Goal: Task Accomplishment & Management: Manage account settings

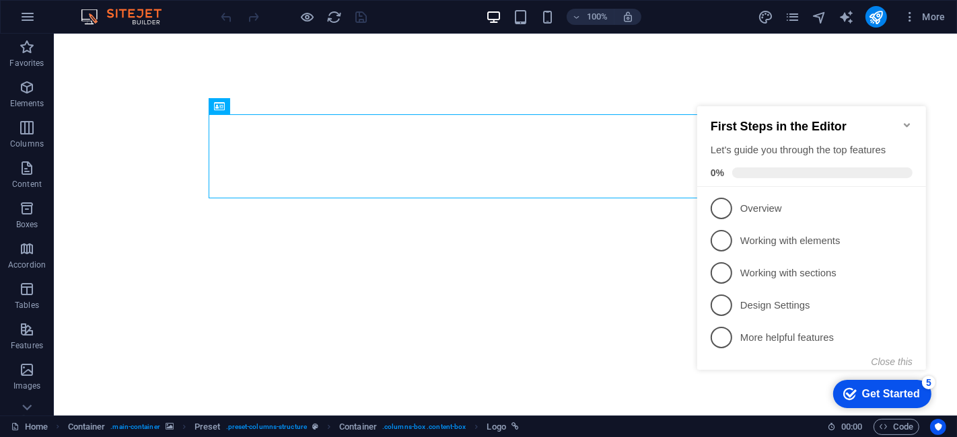
drag, startPoint x: 1185, startPoint y: 237, endPoint x: 903, endPoint y: 120, distance: 304.6
click at [903, 120] on icon "Minimize checklist" at bounding box center [906, 124] width 11 height 11
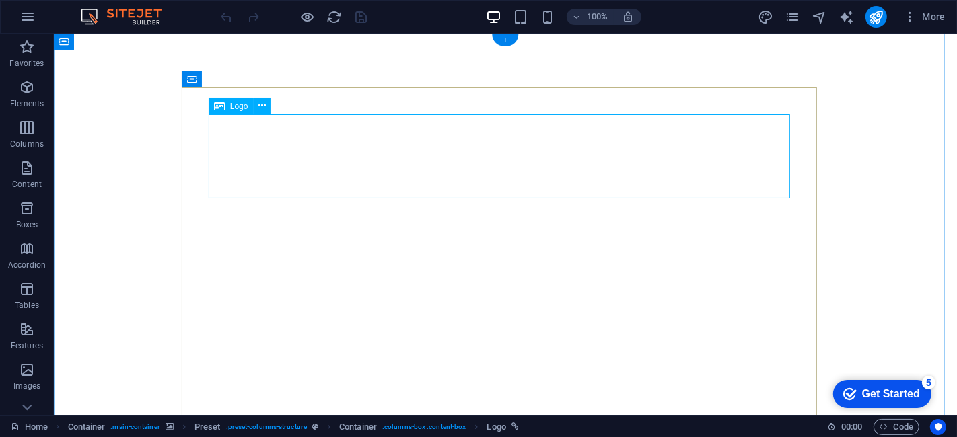
select select "px"
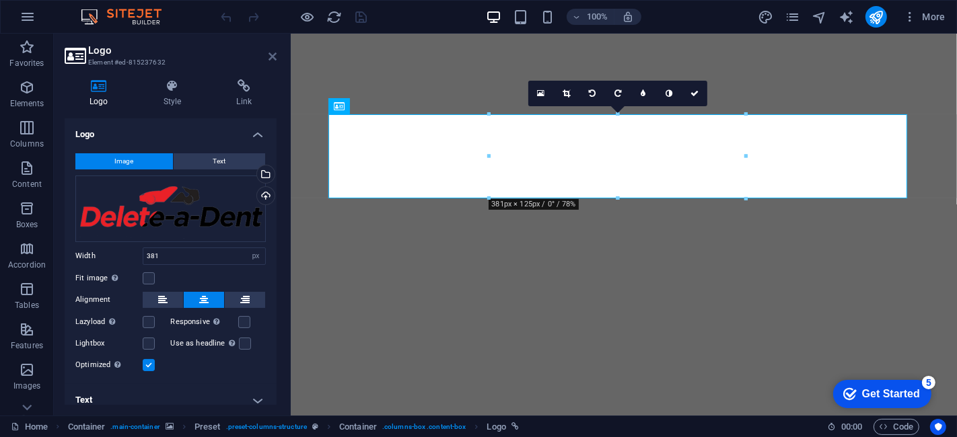
click at [276, 58] on icon at bounding box center [272, 56] width 8 height 11
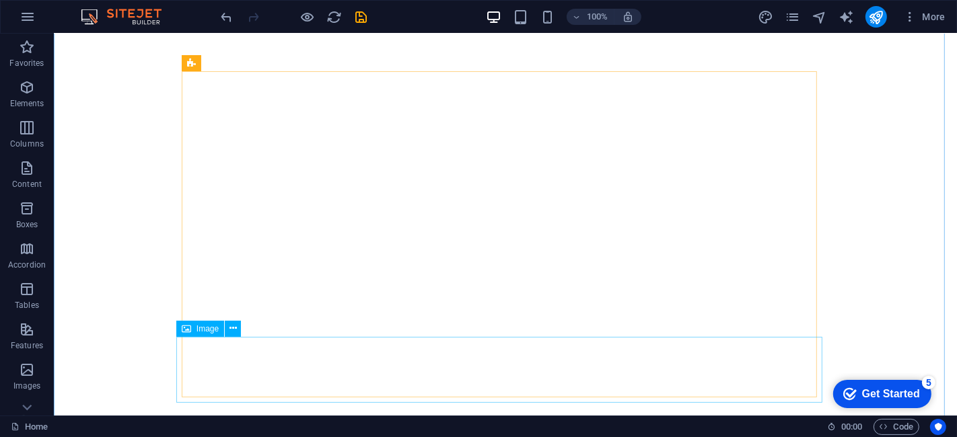
scroll to position [16, 0]
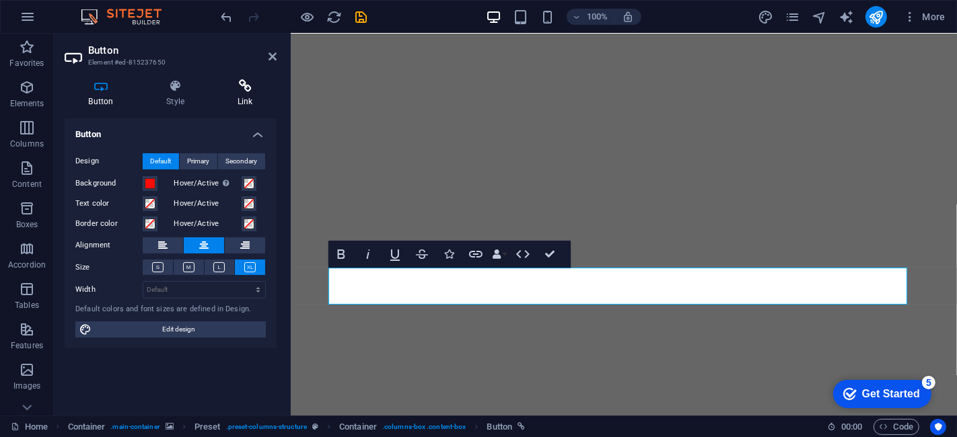
click at [246, 99] on h4 "Link" at bounding box center [244, 93] width 63 height 28
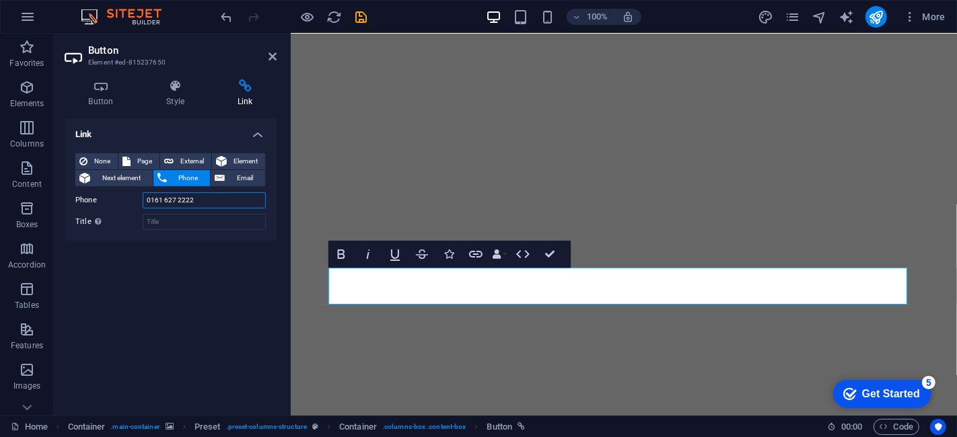
drag, startPoint x: 198, startPoint y: 200, endPoint x: 118, endPoint y: 196, distance: 79.5
click at [118, 196] on div "Phone 0161 627 2222" at bounding box center [170, 200] width 190 height 16
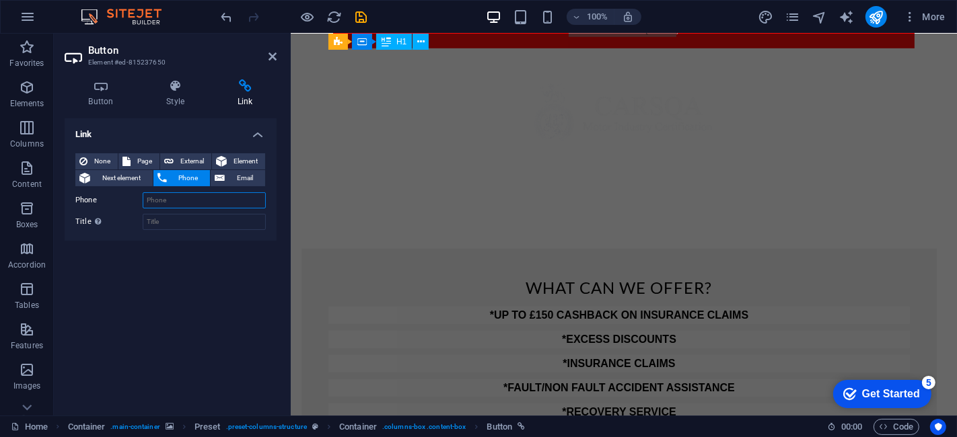
scroll to position [708, 0]
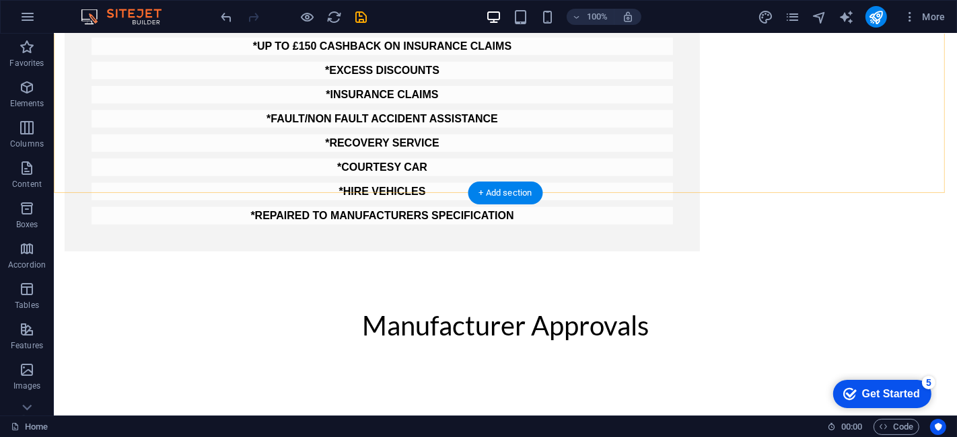
scroll to position [983, 0]
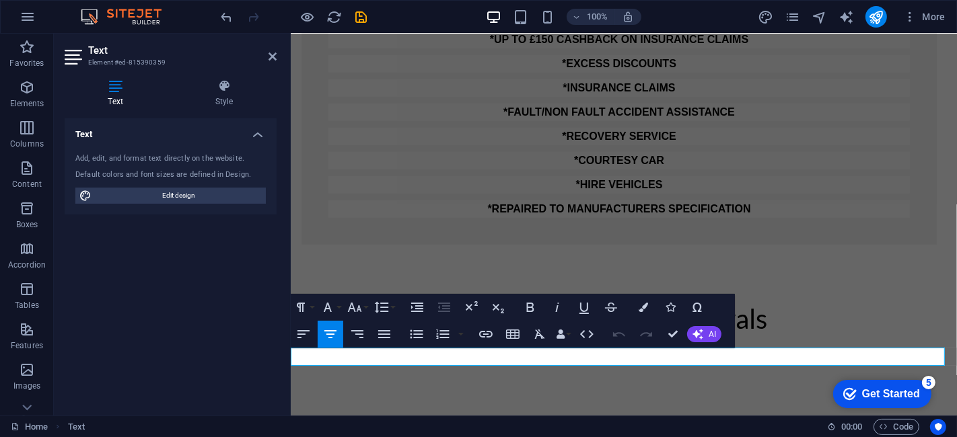
drag, startPoint x: 788, startPoint y: 358, endPoint x: 374, endPoint y: 414, distance: 418.2
click at [374, 414] on html "Skip to main content your approved bodyshop FROM MINOR DENTS TO MAJOR COLLISION…" at bounding box center [623, 143] width 666 height 2185
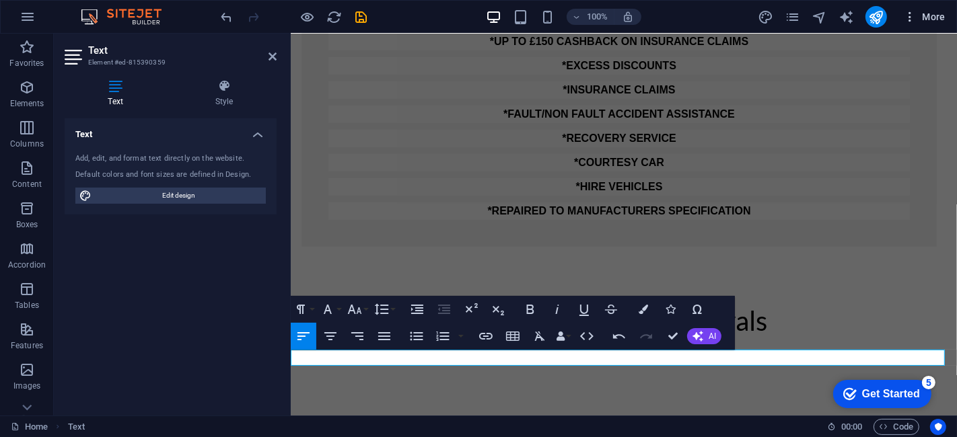
click at [927, 17] on span "More" at bounding box center [924, 16] width 42 height 13
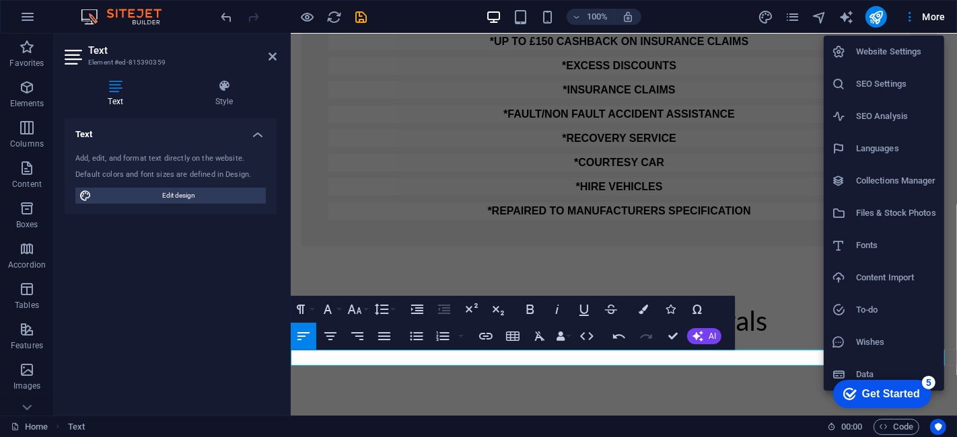
click at [870, 77] on h6 "SEO Settings" at bounding box center [896, 84] width 80 height 16
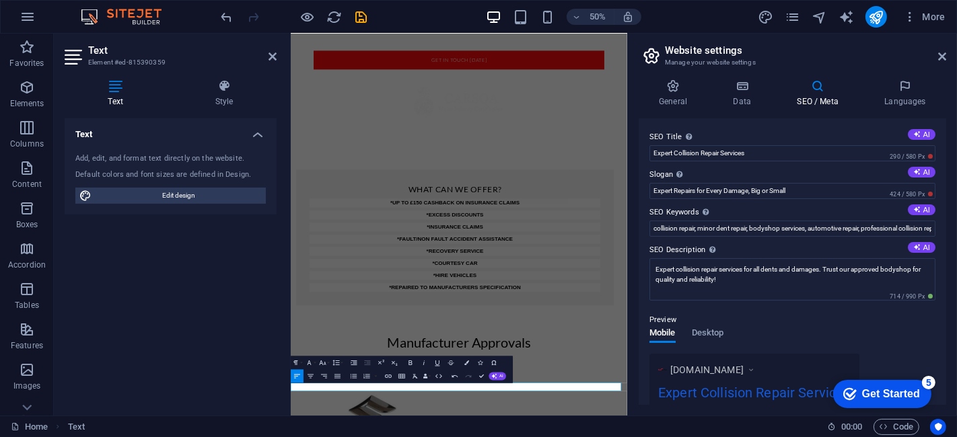
scroll to position [929, 0]
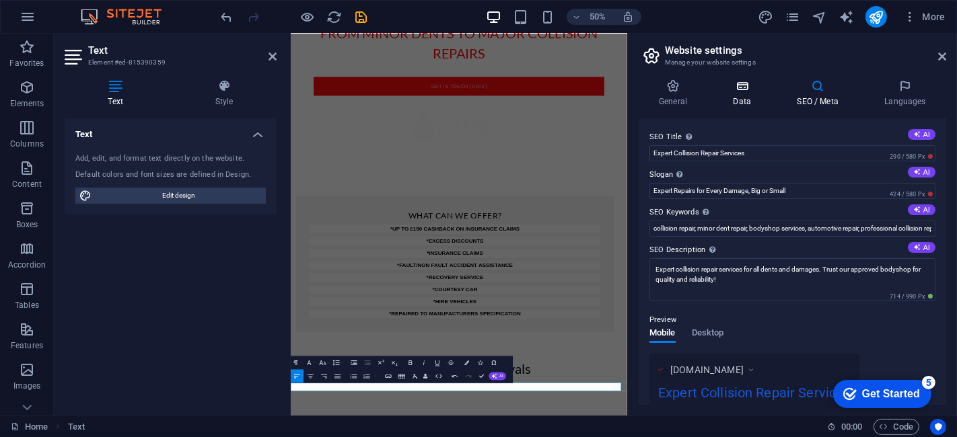
click at [758, 91] on icon at bounding box center [741, 85] width 59 height 13
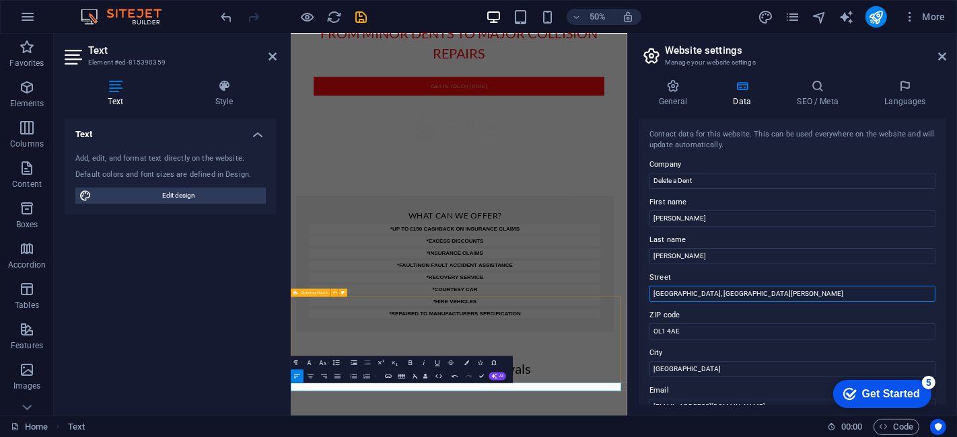
drag, startPoint x: 1068, startPoint y: 328, endPoint x: 925, endPoint y: 564, distance: 276.2
click at [831, 293] on input "Windsor Place, off Shaw Rd, Windsor St" at bounding box center [792, 294] width 286 height 16
drag, startPoint x: 831, startPoint y: 293, endPoint x: 638, endPoint y: 304, distance: 193.4
click at [638, 304] on div "Contact data for this website. This can be used everywhere on the website and w…" at bounding box center [791, 261] width 307 height 287
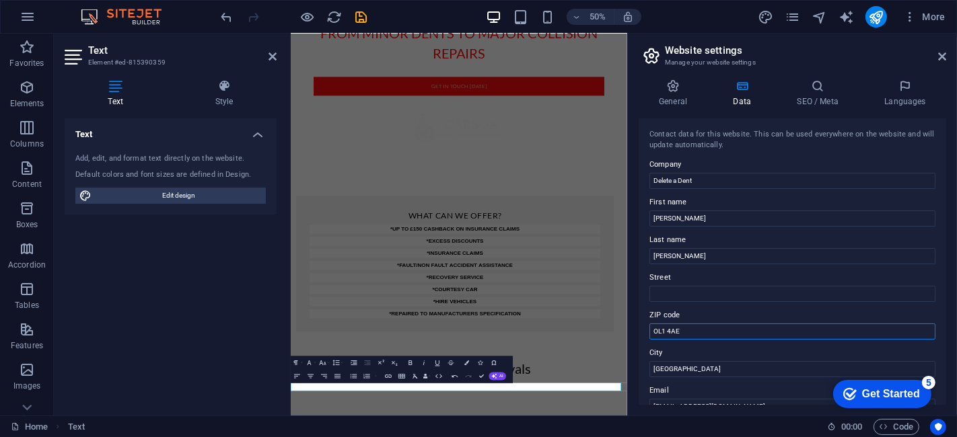
drag, startPoint x: 671, startPoint y: 330, endPoint x: 649, endPoint y: 328, distance: 21.6
click at [649, 328] on input "OL1 4AE" at bounding box center [792, 332] width 286 height 16
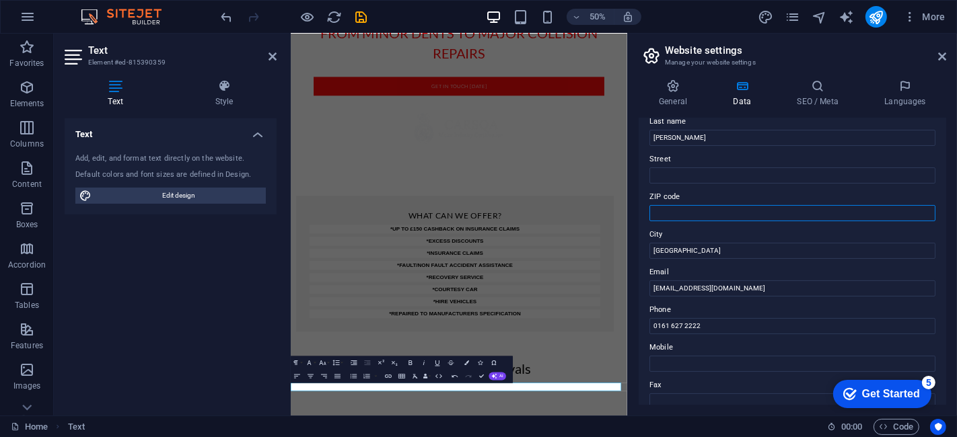
scroll to position [119, 0]
click at [745, 302] on label "Phone" at bounding box center [792, 309] width 286 height 16
click at [745, 318] on input "0161 627 2222" at bounding box center [792, 326] width 286 height 16
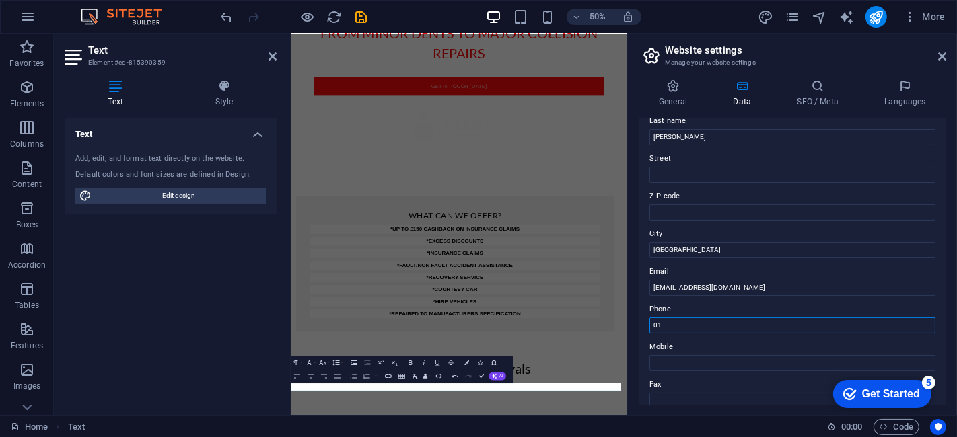
type input "0"
click at [739, 289] on input "info@delete-a-dent.com" at bounding box center [792, 288] width 286 height 16
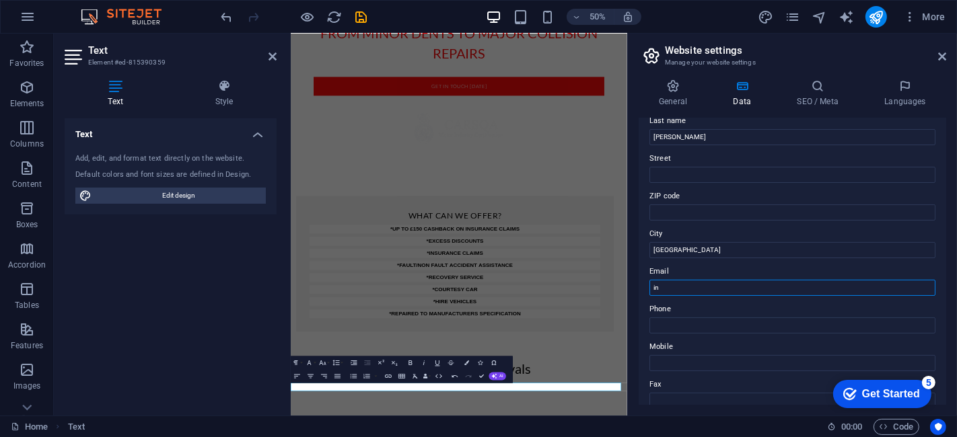
type input "i"
click at [725, 253] on input "Manchester" at bounding box center [792, 250] width 286 height 16
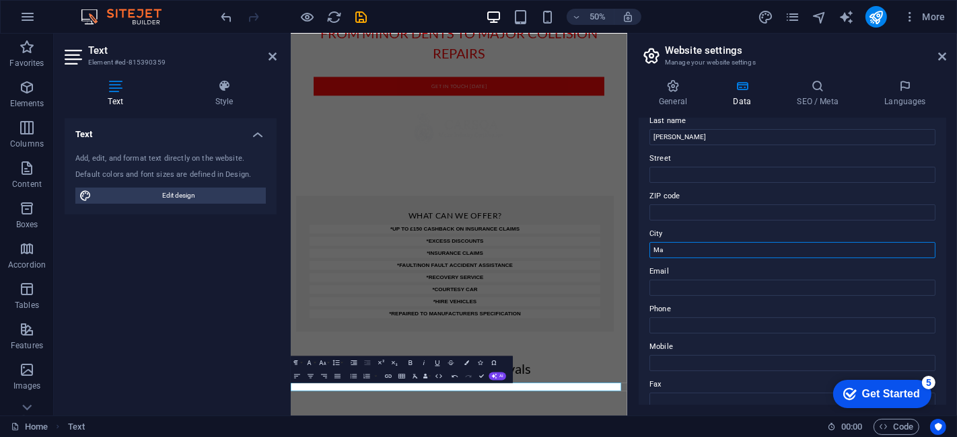
type input "M"
click at [361, 22] on icon "save" at bounding box center [361, 16] width 15 height 15
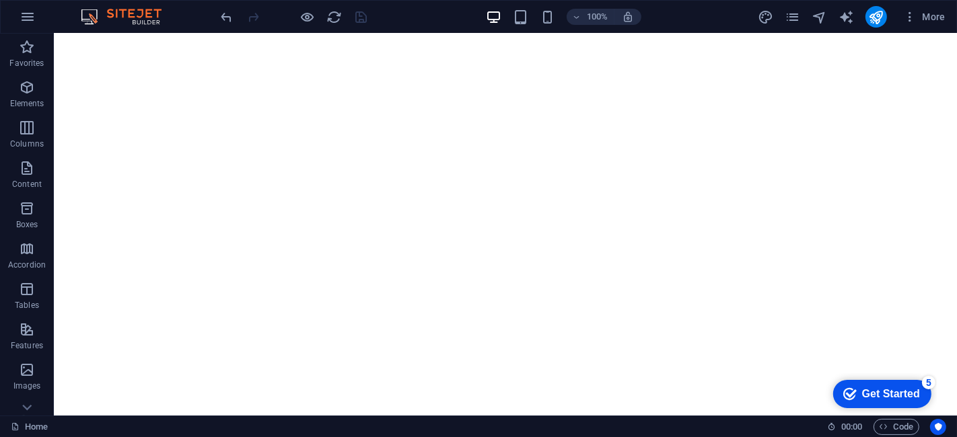
scroll to position [0, 0]
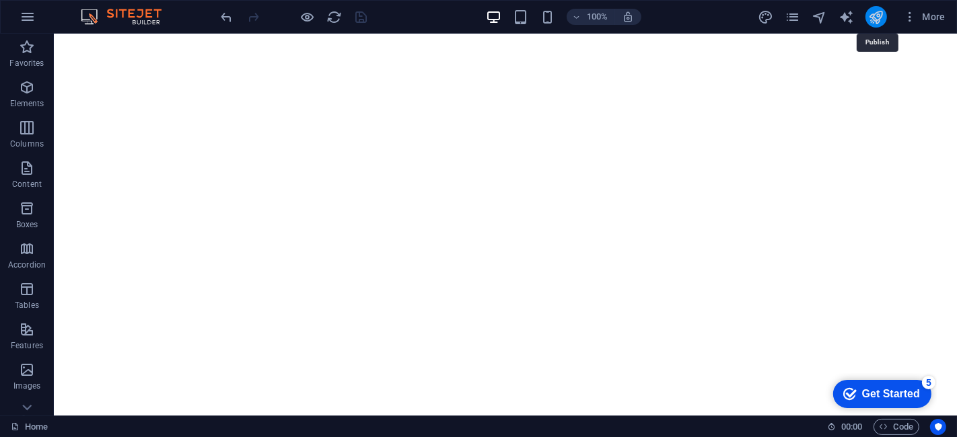
click at [872, 12] on icon "publish" at bounding box center [875, 16] width 15 height 15
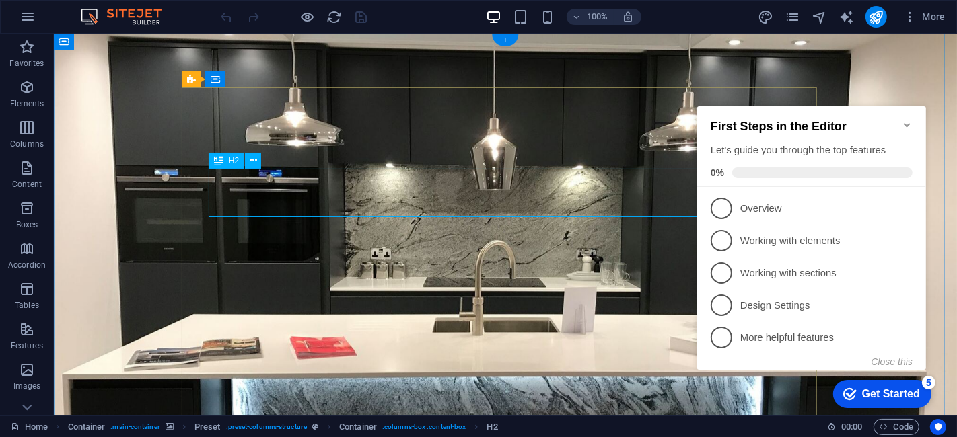
click at [907, 122] on icon "Minimize checklist" at bounding box center [906, 124] width 6 height 4
